Goal: Information Seeking & Learning: Learn about a topic

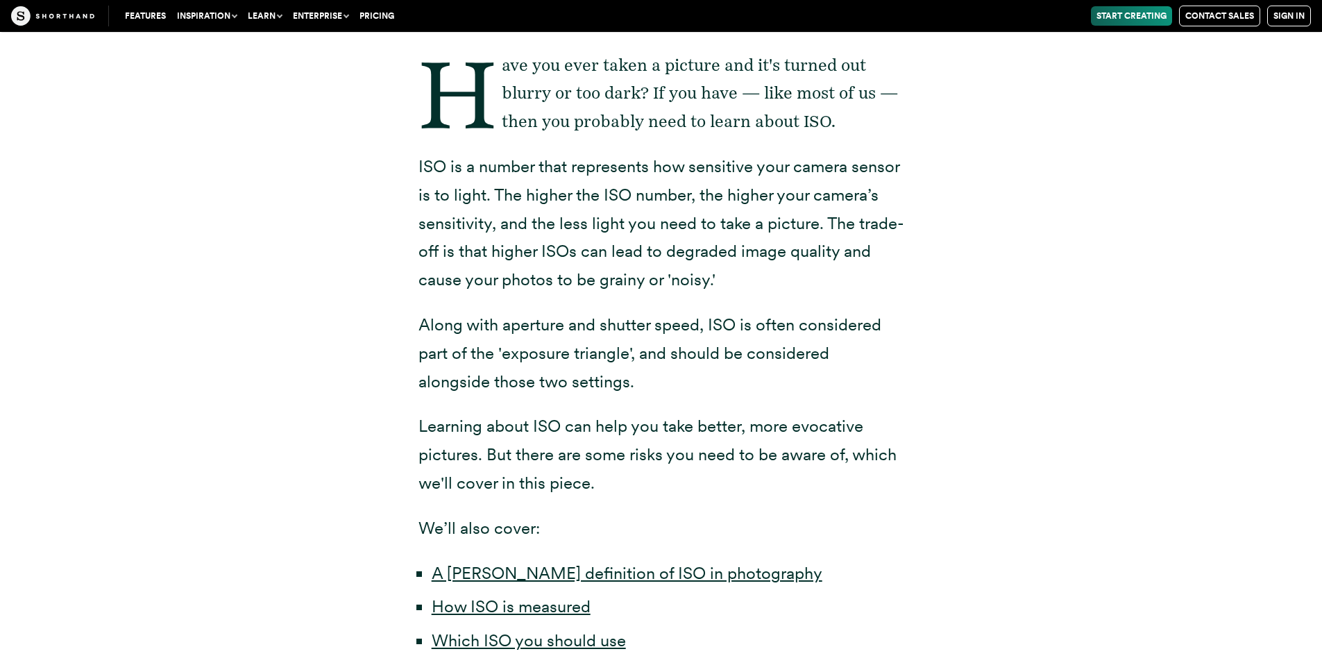
scroll to position [416, 0]
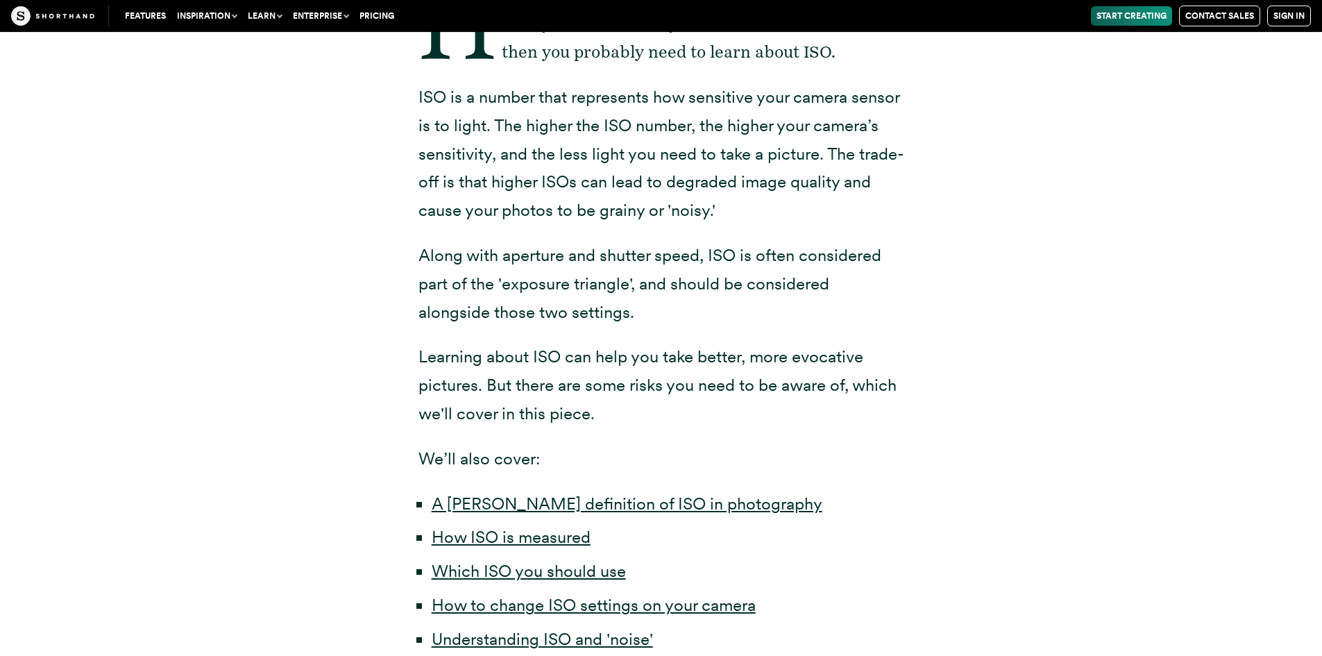
drag, startPoint x: 828, startPoint y: 157, endPoint x: 844, endPoint y: 205, distance: 50.5
click at [844, 205] on p "ISO is a number that represents how sensitive your camera sensor is to light. T…" at bounding box center [661, 154] width 486 height 142
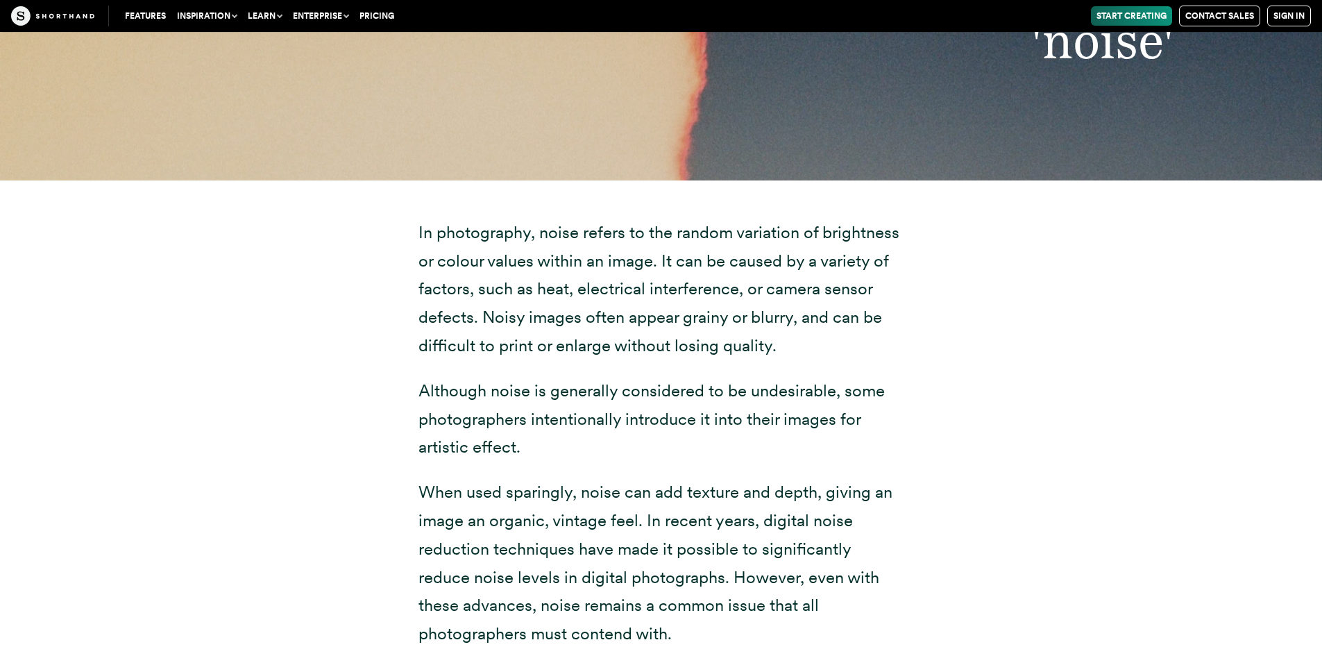
scroll to position [5621, 0]
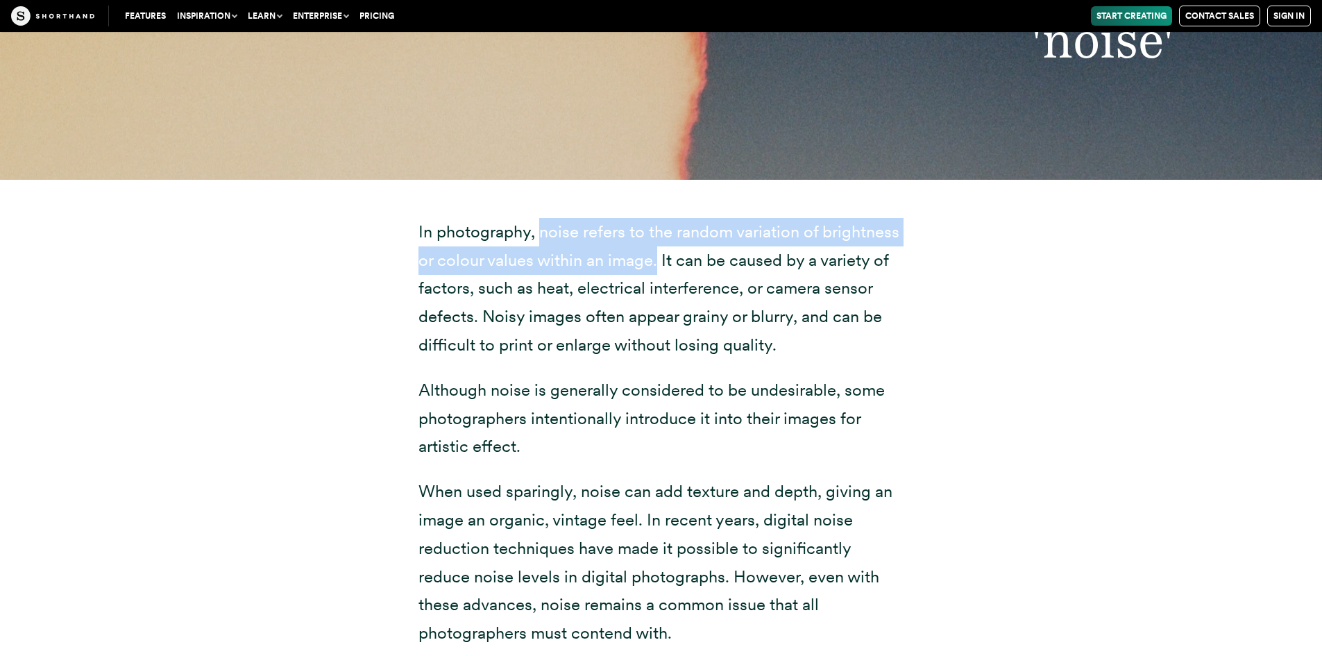
drag, startPoint x: 543, startPoint y: 233, endPoint x: 656, endPoint y: 274, distance: 121.0
click at [656, 274] on p "In photography, noise refers to the random variation of brightness or colour va…" at bounding box center [661, 289] width 486 height 142
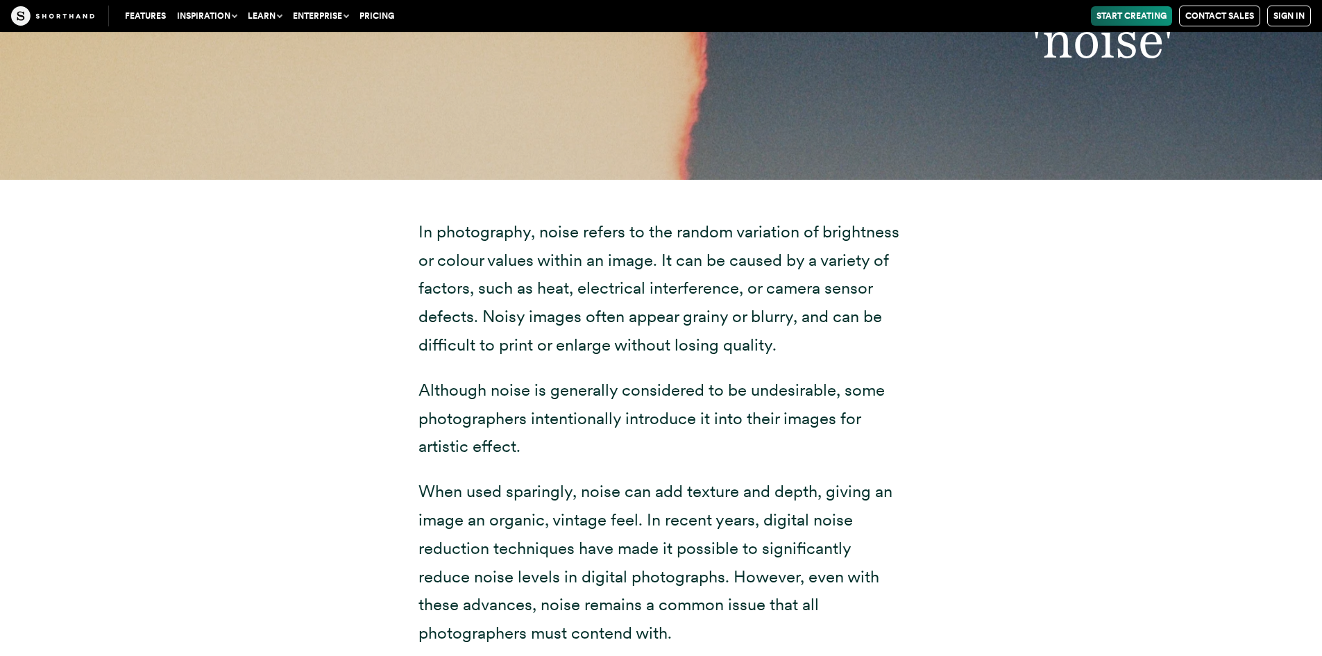
click at [950, 280] on div "In photography, noise refers to the random variation of brightness or colour va…" at bounding box center [661, 441] width 1083 height 523
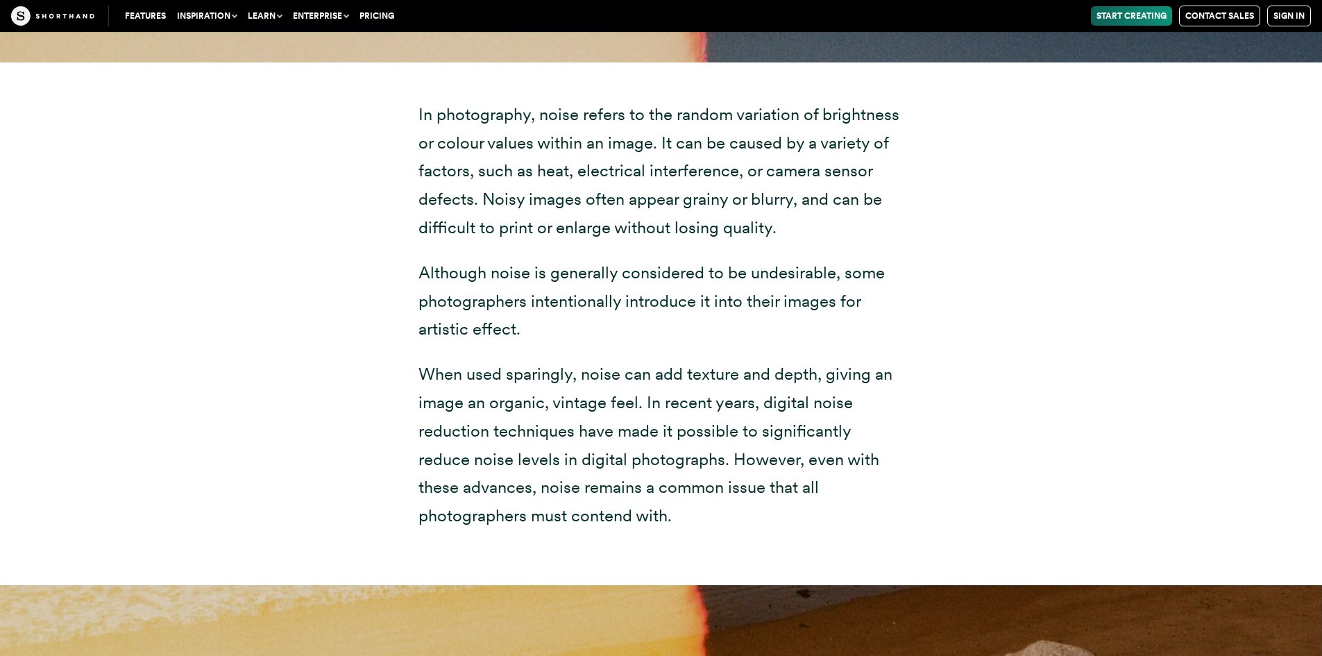
scroll to position [5760, 0]
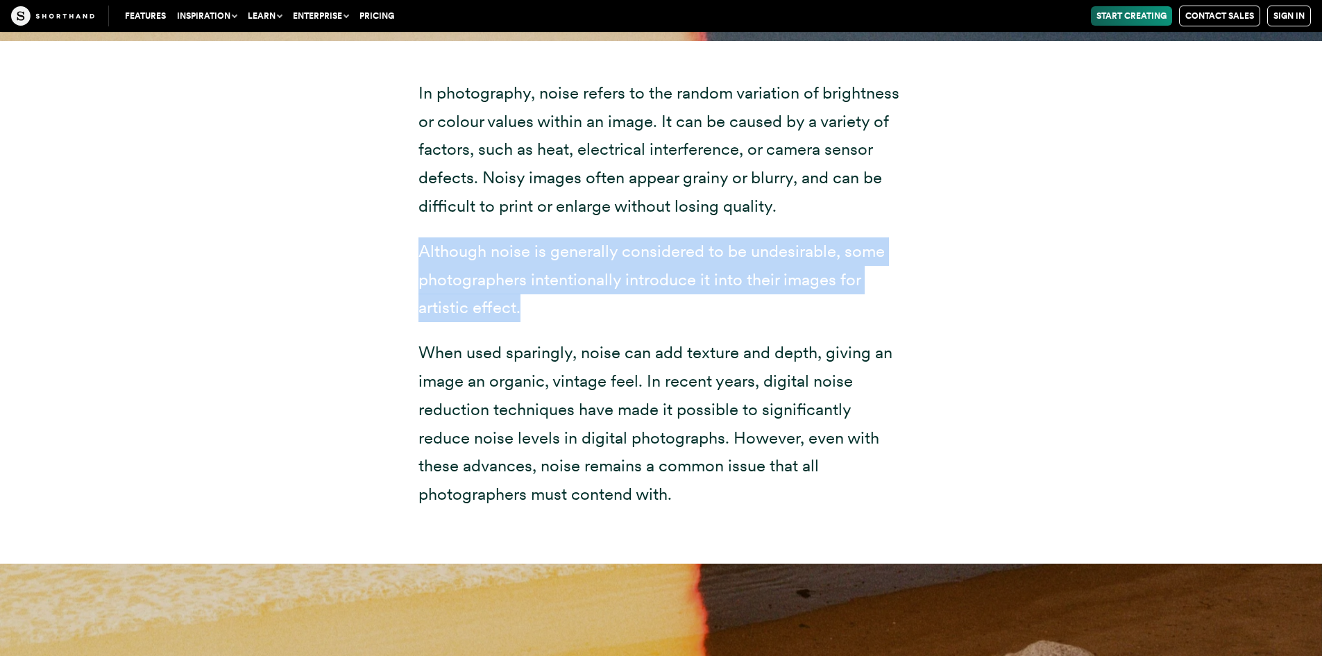
drag, startPoint x: 421, startPoint y: 249, endPoint x: 567, endPoint y: 307, distance: 157.6
click at [567, 307] on p "Although noise is generally considered to be undesirable, some photographers in…" at bounding box center [661, 279] width 486 height 85
click at [569, 307] on p "Although noise is generally considered to be undesirable, some photographers in…" at bounding box center [661, 279] width 486 height 85
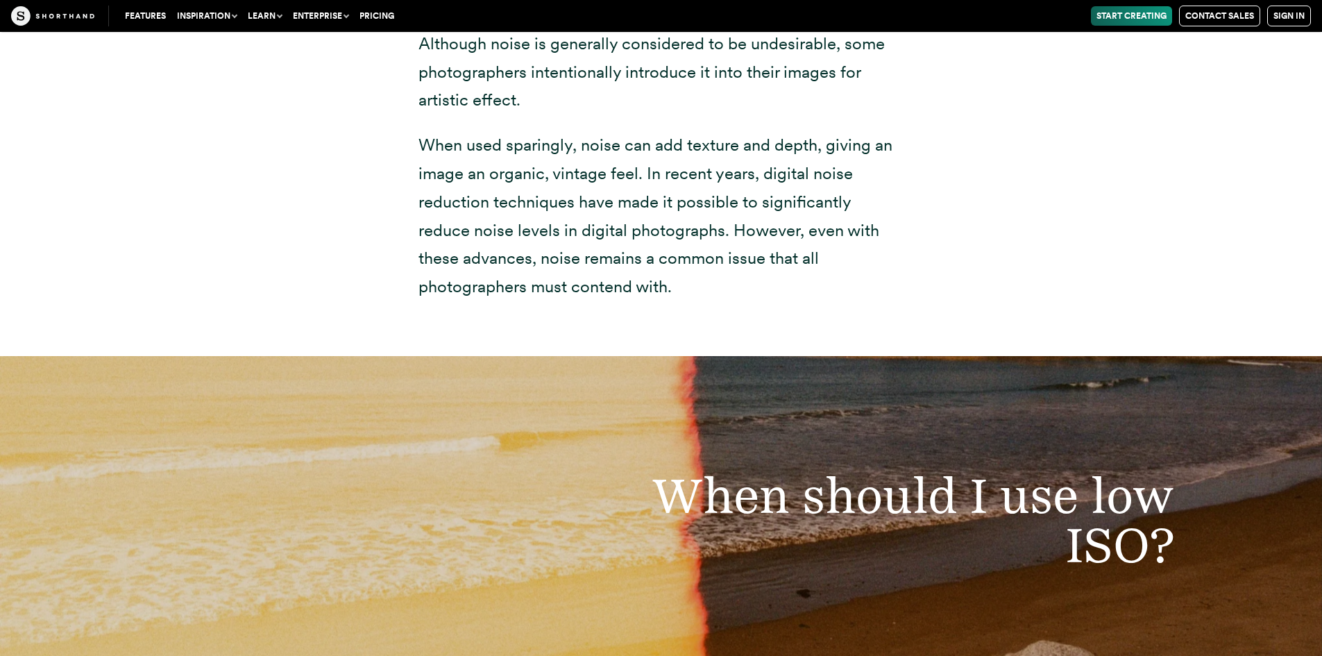
scroll to position [5968, 0]
drag, startPoint x: 764, startPoint y: 173, endPoint x: 845, endPoint y: 177, distance: 81.3
click at [843, 177] on p "When used sparingly, noise can add texture and depth, giving an image an organi…" at bounding box center [661, 215] width 486 height 170
click at [854, 180] on p "When used sparingly, noise can add texture and depth, giving an image an organi…" at bounding box center [661, 215] width 486 height 170
click at [759, 184] on p "When used sparingly, noise can add texture and depth, giving an image an organi…" at bounding box center [661, 215] width 486 height 170
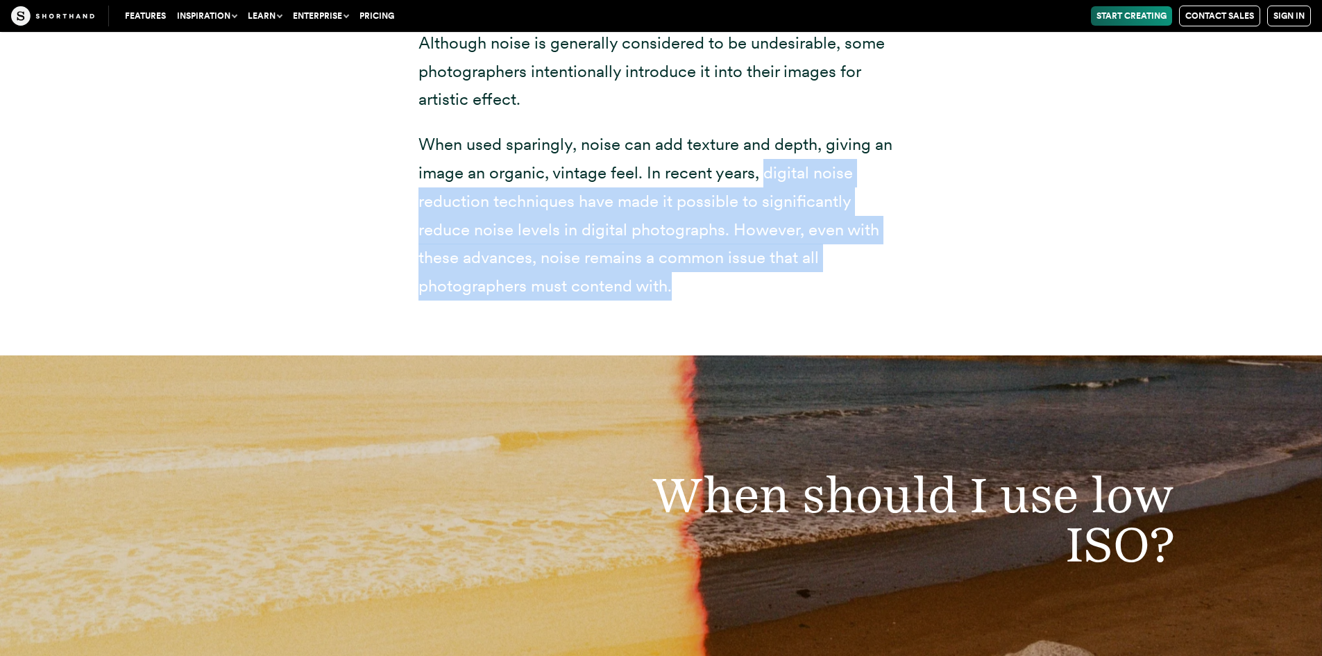
drag, startPoint x: 762, startPoint y: 178, endPoint x: 824, endPoint y: 281, distance: 120.4
click at [824, 281] on p "When used sparingly, noise can add texture and depth, giving an image an organi…" at bounding box center [661, 215] width 486 height 170
click at [824, 278] on p "When used sparingly, noise can add texture and depth, giving an image an organi…" at bounding box center [661, 215] width 486 height 170
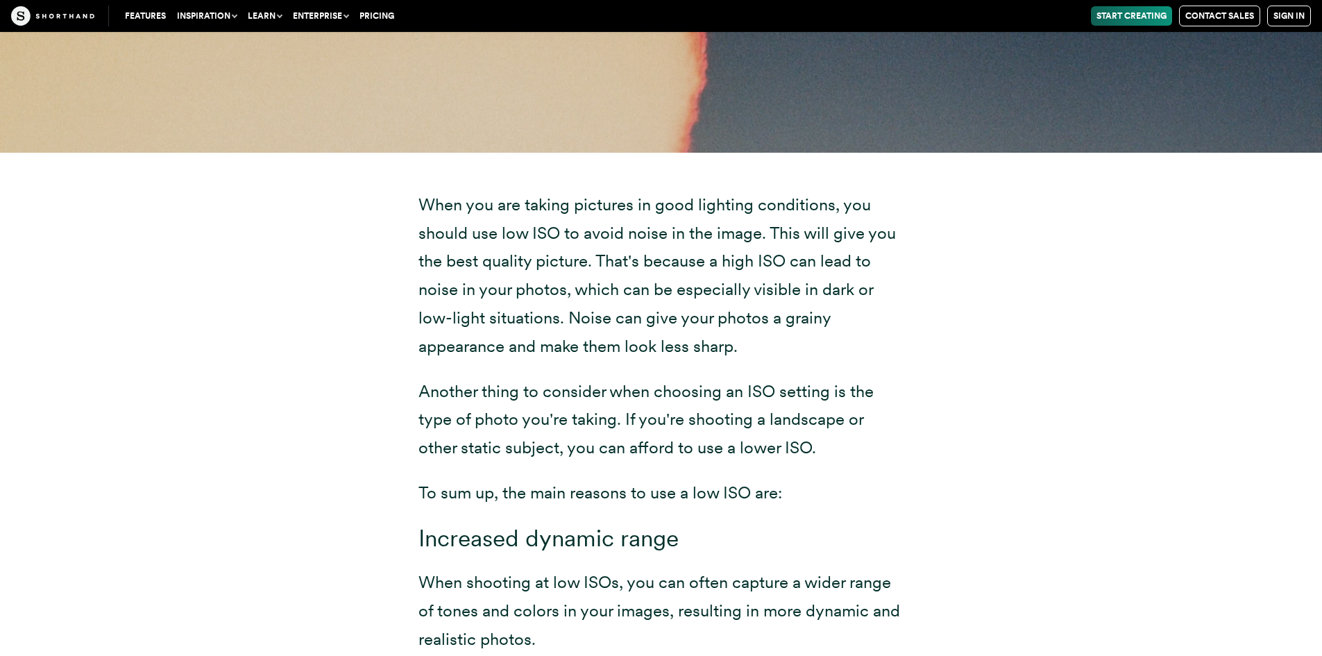
scroll to position [6523, 0]
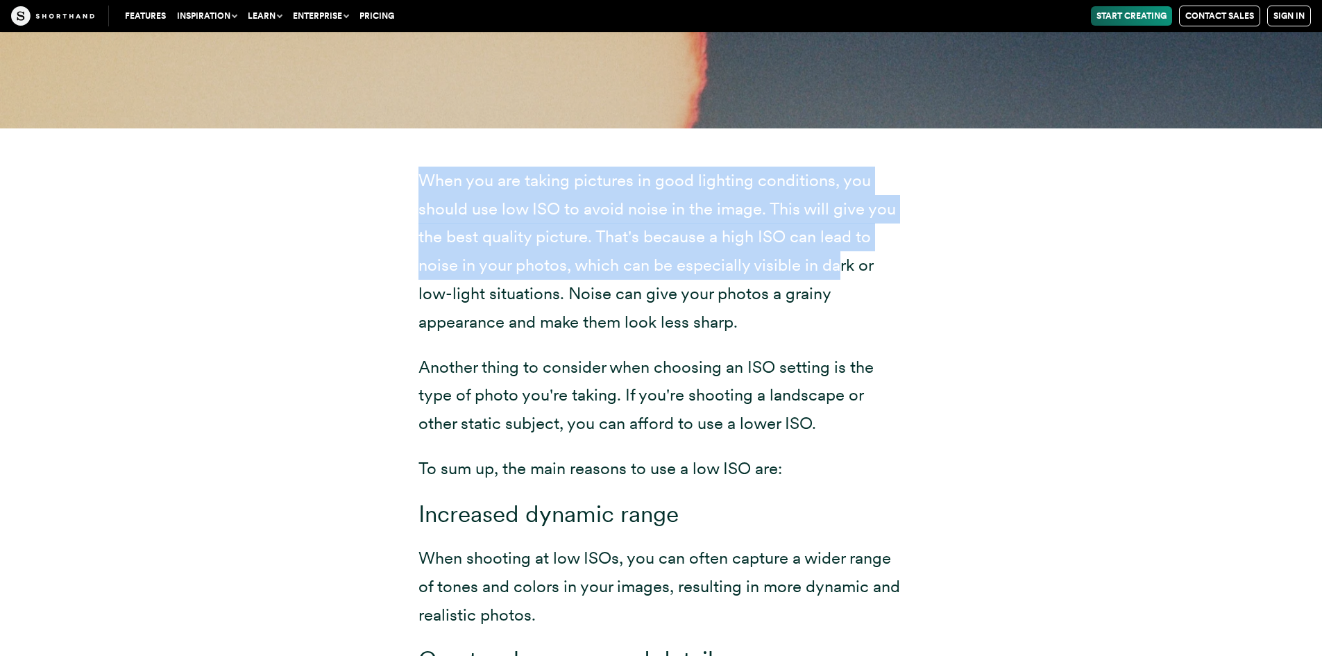
drag, startPoint x: 434, startPoint y: 187, endPoint x: 838, endPoint y: 265, distance: 410.7
click at [838, 265] on div "When you are taking pictures in good lighting conditions, you should use low IS…" at bounding box center [661, 552] width 541 height 848
click at [841, 265] on p "When you are taking pictures in good lighting conditions, you should use low IS…" at bounding box center [661, 252] width 486 height 170
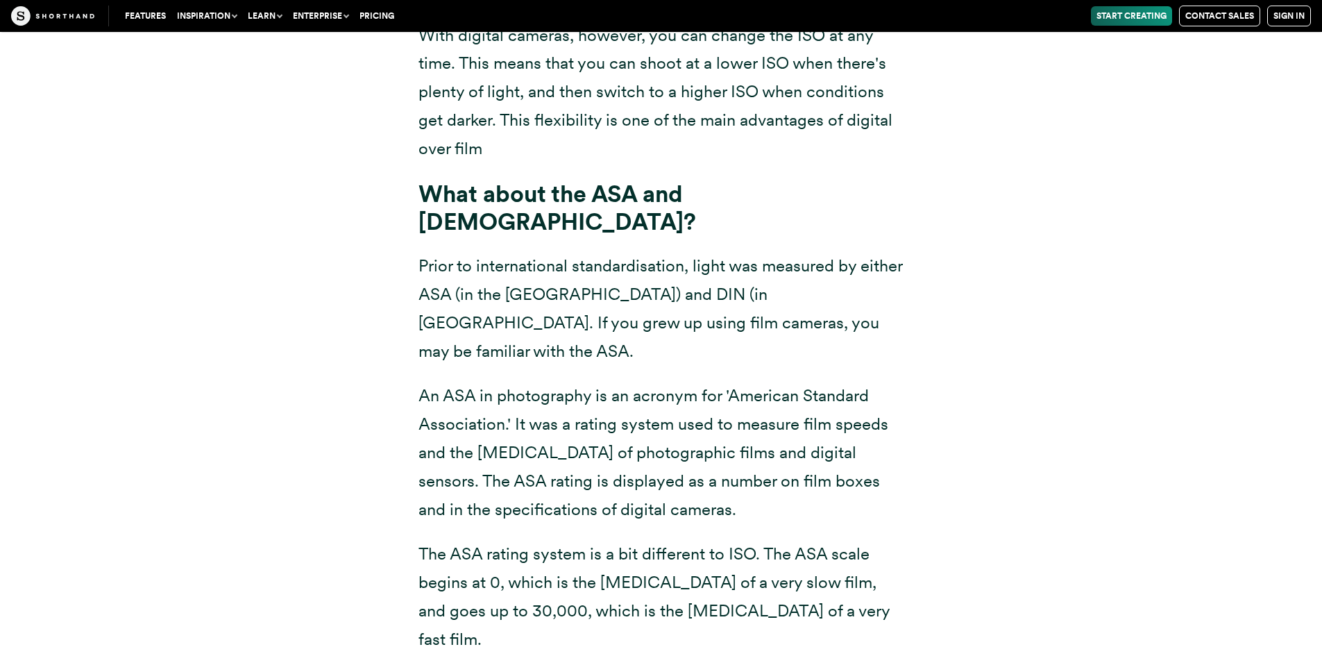
scroll to position [10756, 0]
click at [836, 432] on p "An ASA in photography is an acronym for 'American Standard Association.' It was…" at bounding box center [661, 452] width 486 height 142
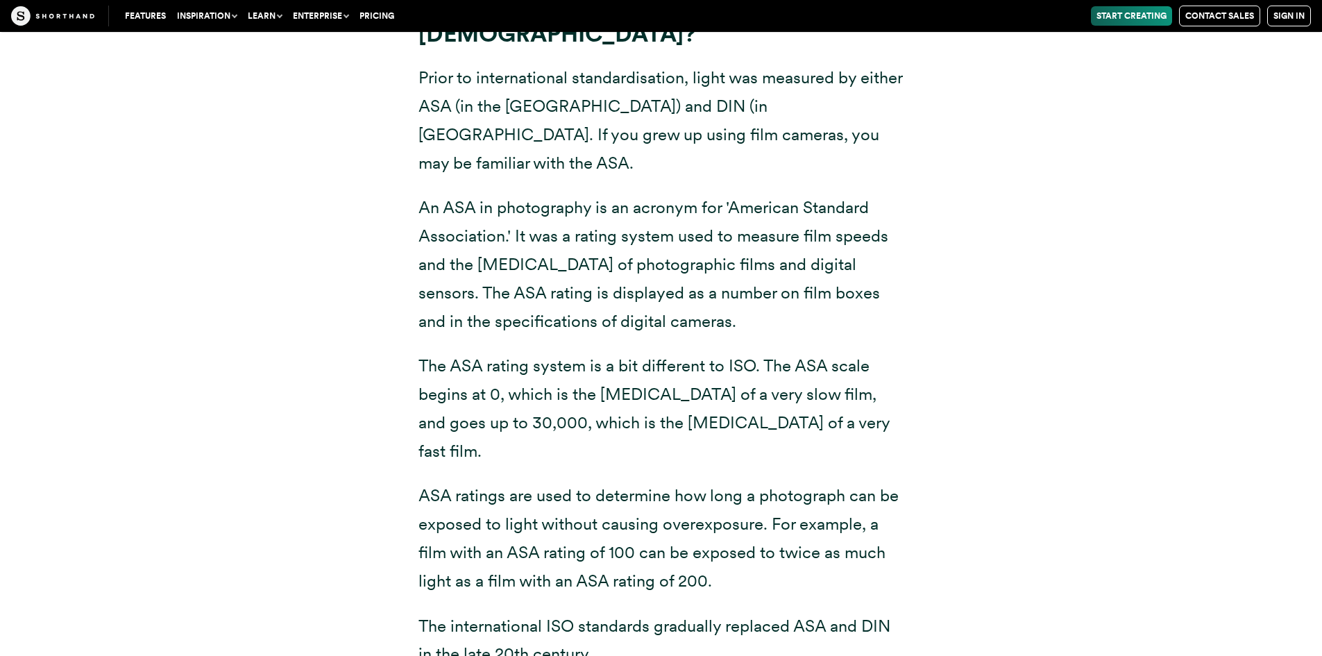
scroll to position [10965, 0]
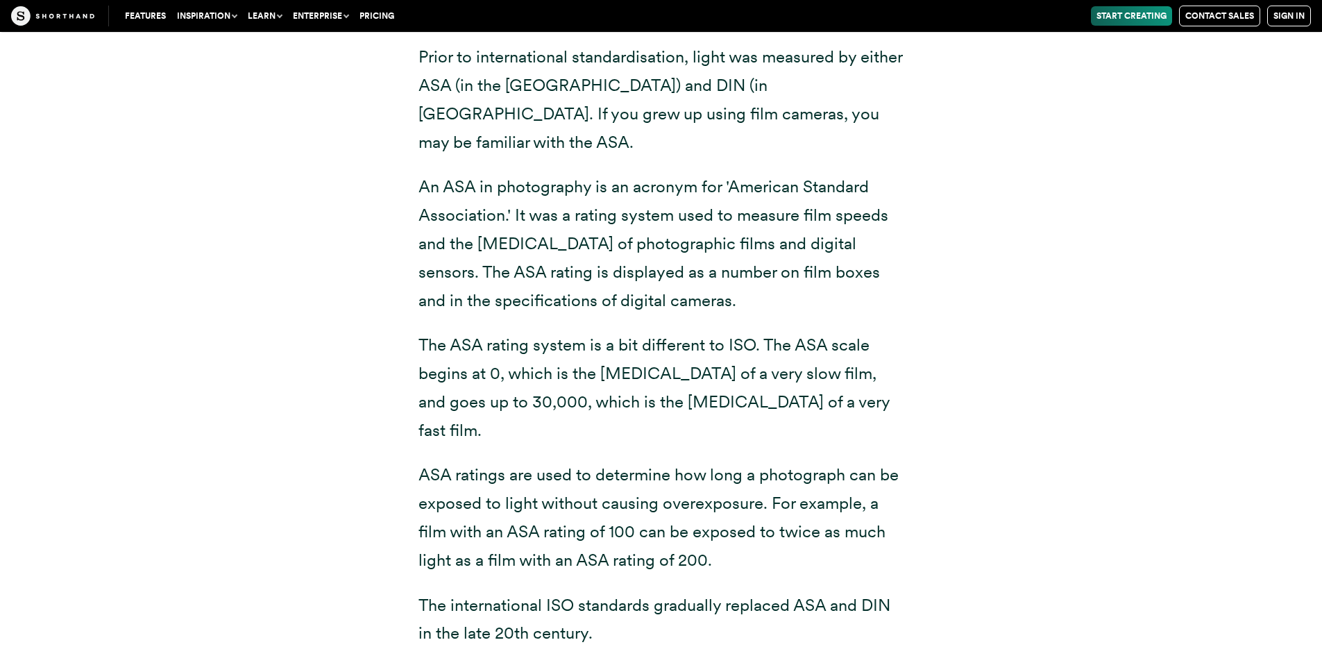
drag, startPoint x: 516, startPoint y: 158, endPoint x: 940, endPoint y: 352, distance: 466.1
click at [940, 352] on div "What if I get ISO wrong? If you get your ISO or other settings wrong, then not …" at bounding box center [661, 49] width 1083 height 1305
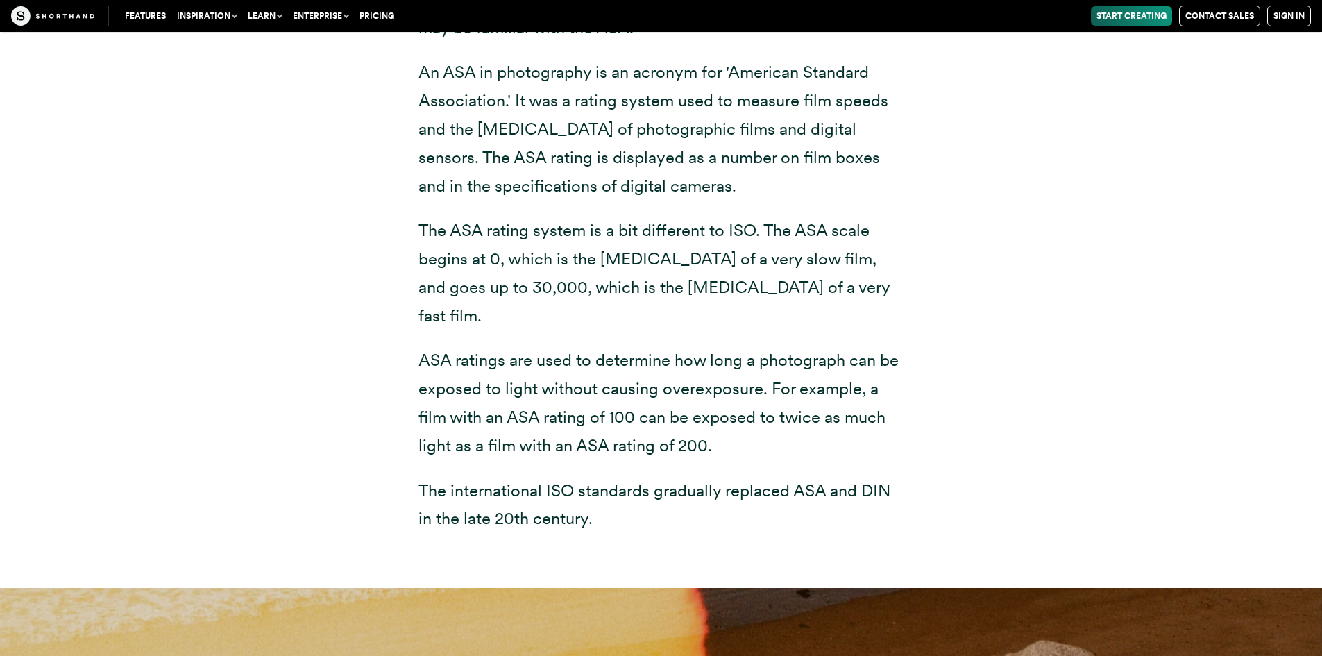
scroll to position [11103, 0]
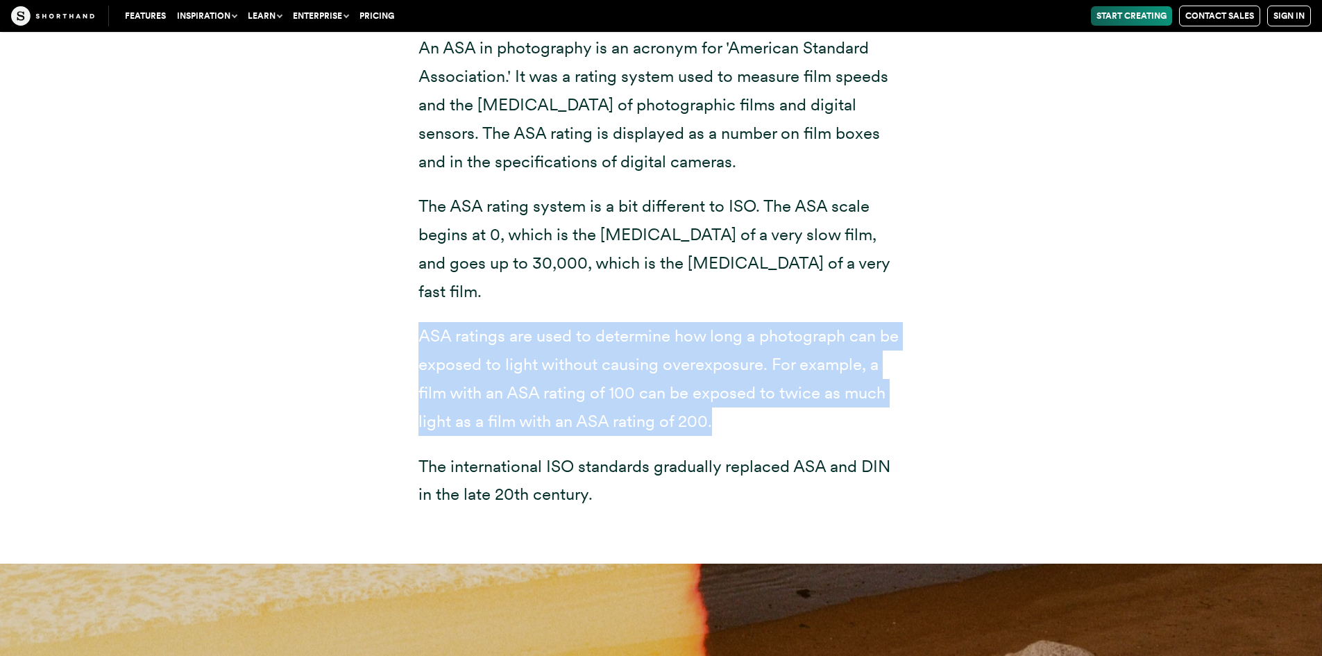
drag, startPoint x: 419, startPoint y: 254, endPoint x: 781, endPoint y: 332, distance: 369.8
click at [781, 332] on p "ASA ratings are used to determine how long a photograph can be exposed to light…" at bounding box center [661, 378] width 486 height 113
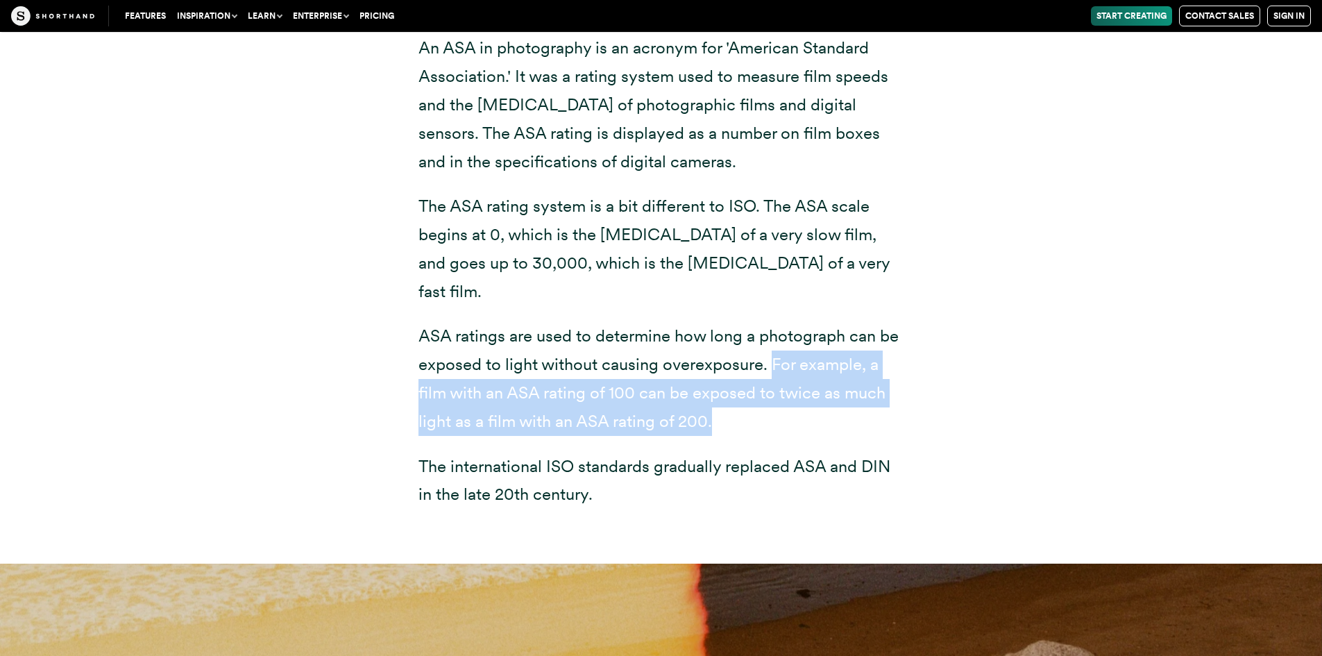
drag, startPoint x: 771, startPoint y: 271, endPoint x: 845, endPoint y: 339, distance: 100.2
click at [845, 339] on p "ASA ratings are used to determine how long a photograph can be exposed to light…" at bounding box center [661, 378] width 486 height 113
click at [717, 322] on p "ASA ratings are used to determine how long a photograph can be exposed to light…" at bounding box center [661, 378] width 486 height 113
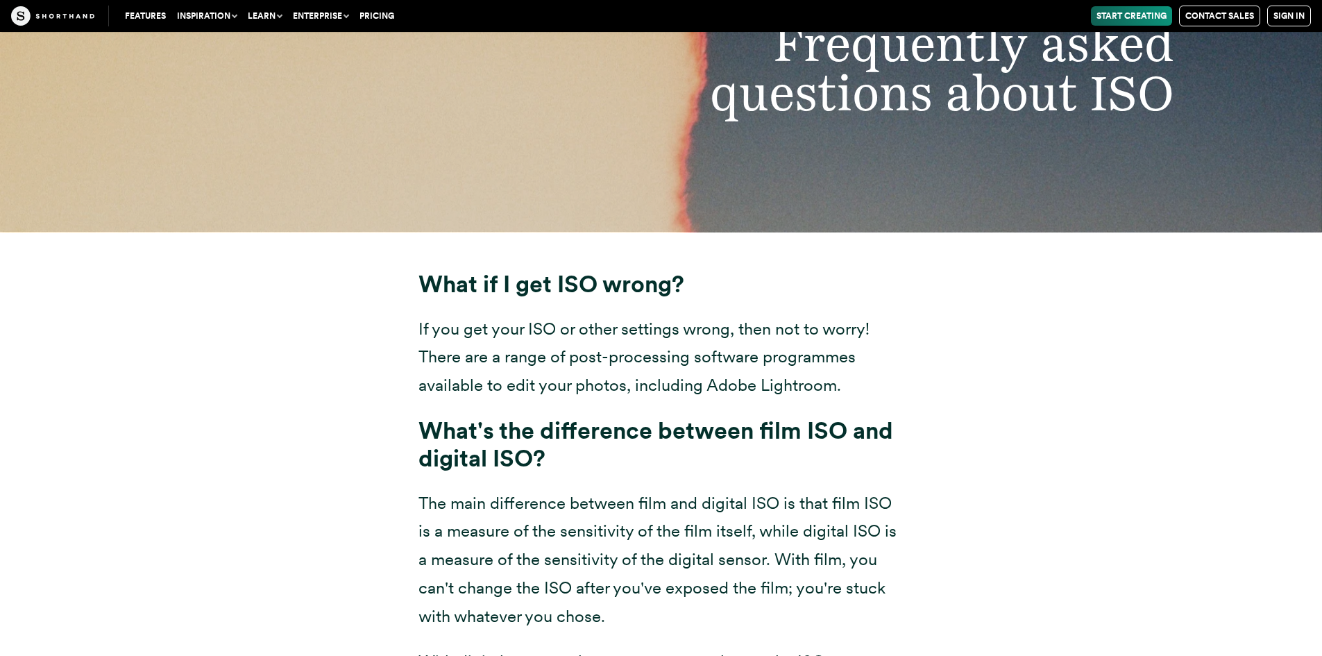
scroll to position [10062, 0]
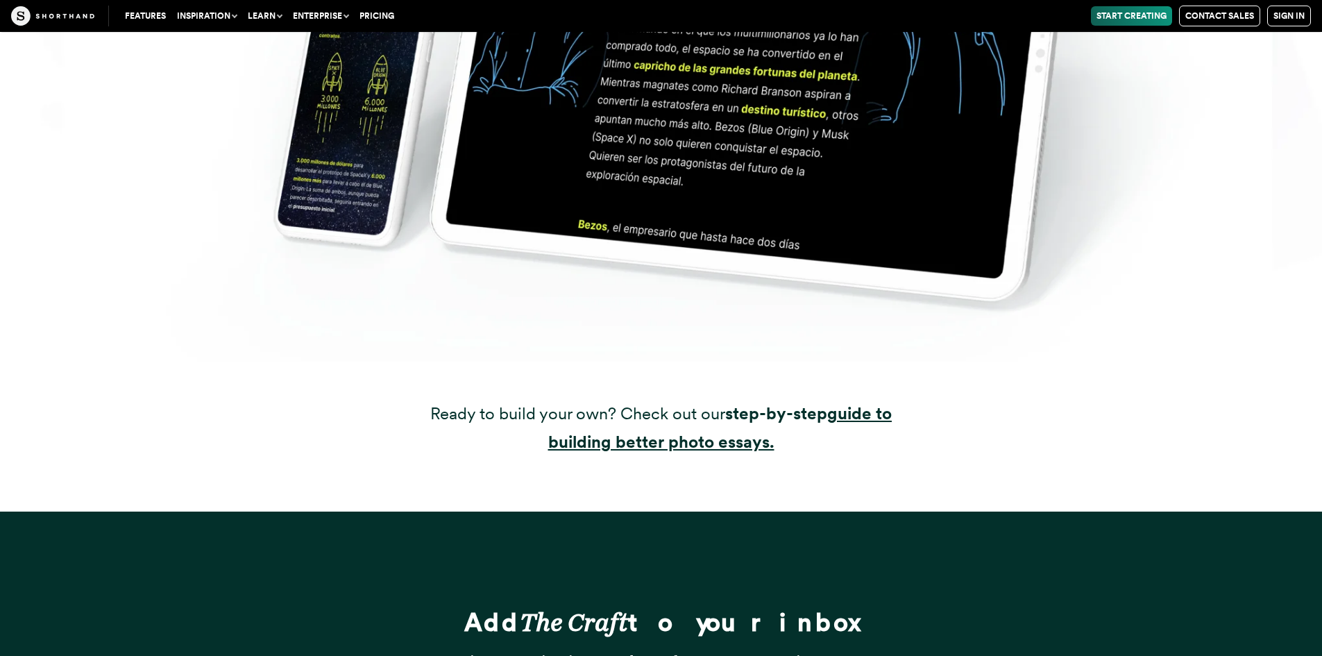
scroll to position [29653, 0]
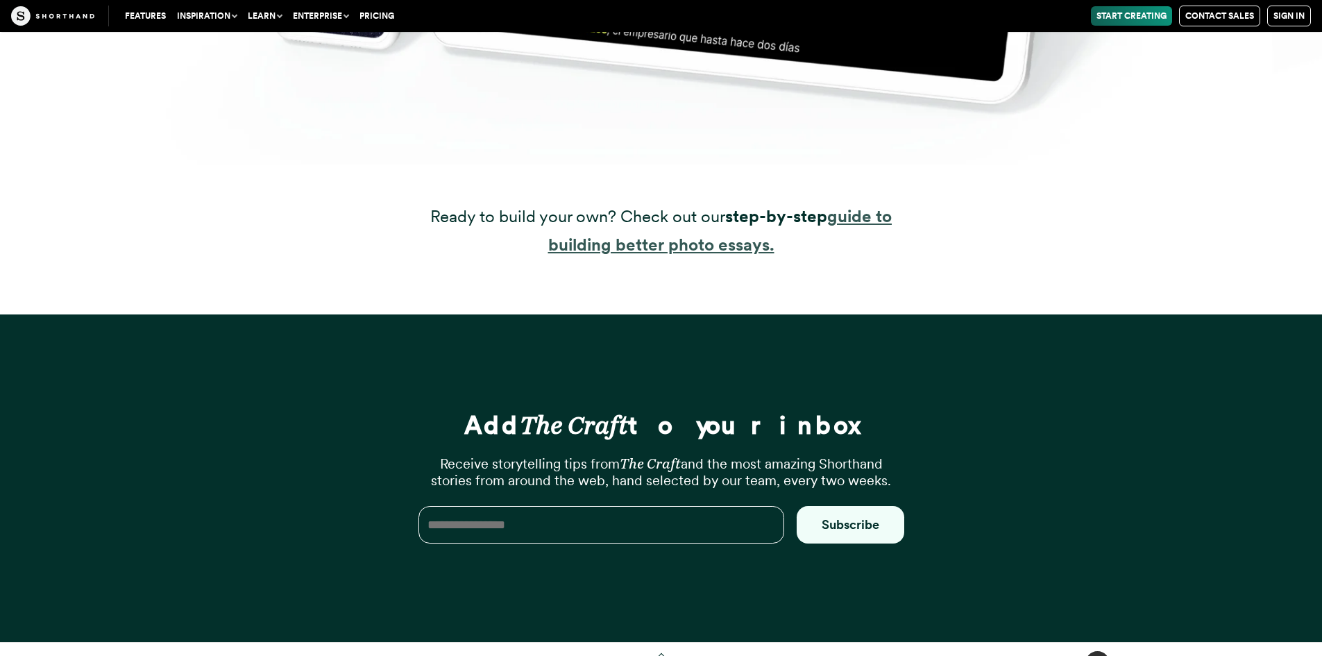
click at [666, 212] on strong "guide to building better photo essays." at bounding box center [720, 230] width 344 height 49
